Goal: Transaction & Acquisition: Purchase product/service

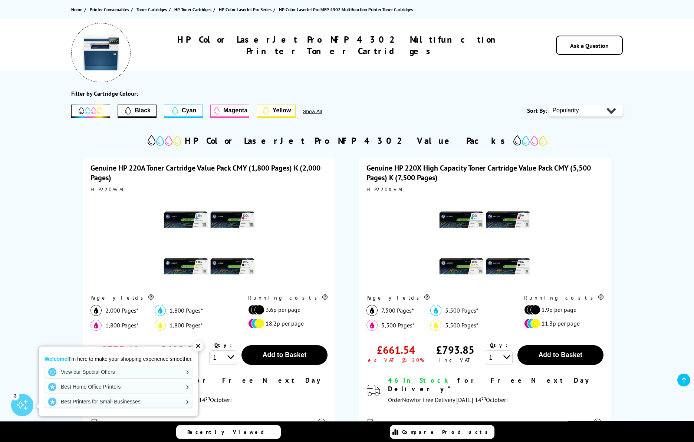
scroll to position [42, 0]
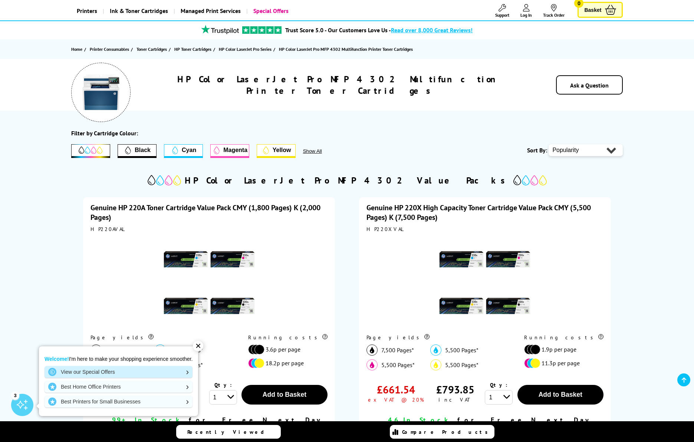
click at [181, 373] on link "View our Special Offers" at bounding box center [119, 372] width 148 height 12
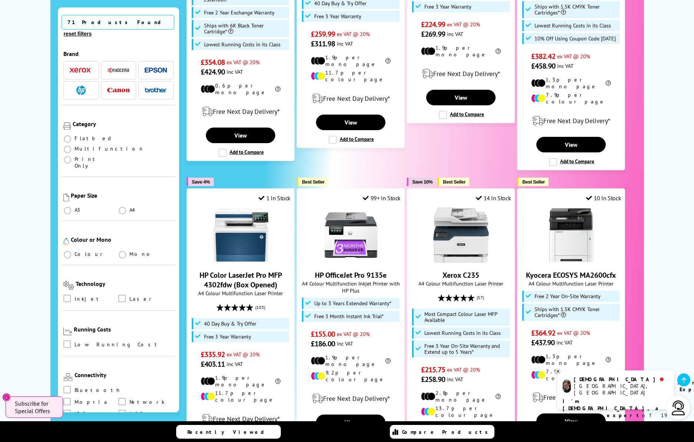
scroll to position [761, 0]
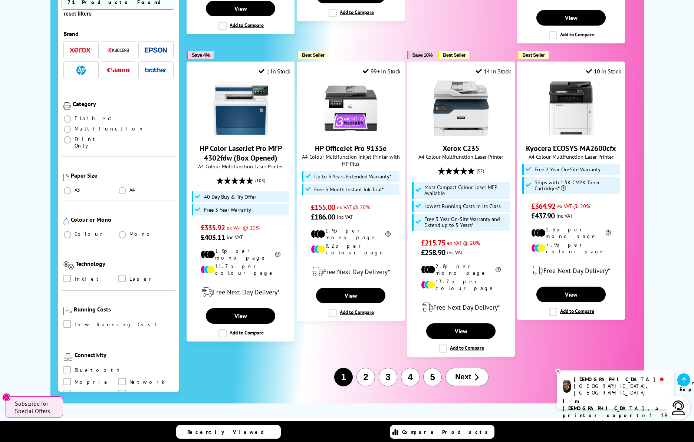
click at [369, 368] on button "2" at bounding box center [366, 377] width 19 height 19
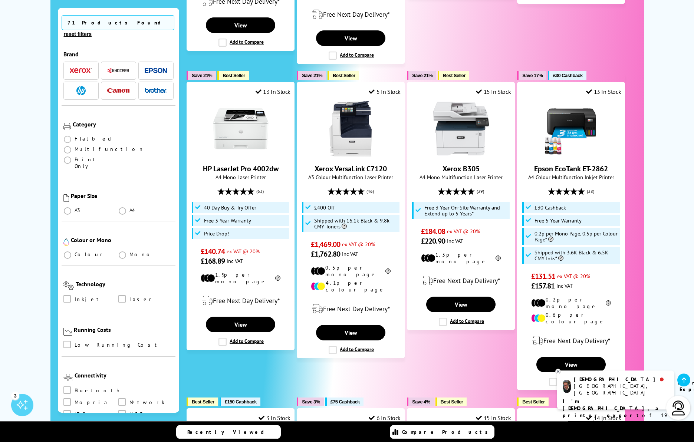
scroll to position [423, 0]
